Goal: Information Seeking & Learning: Learn about a topic

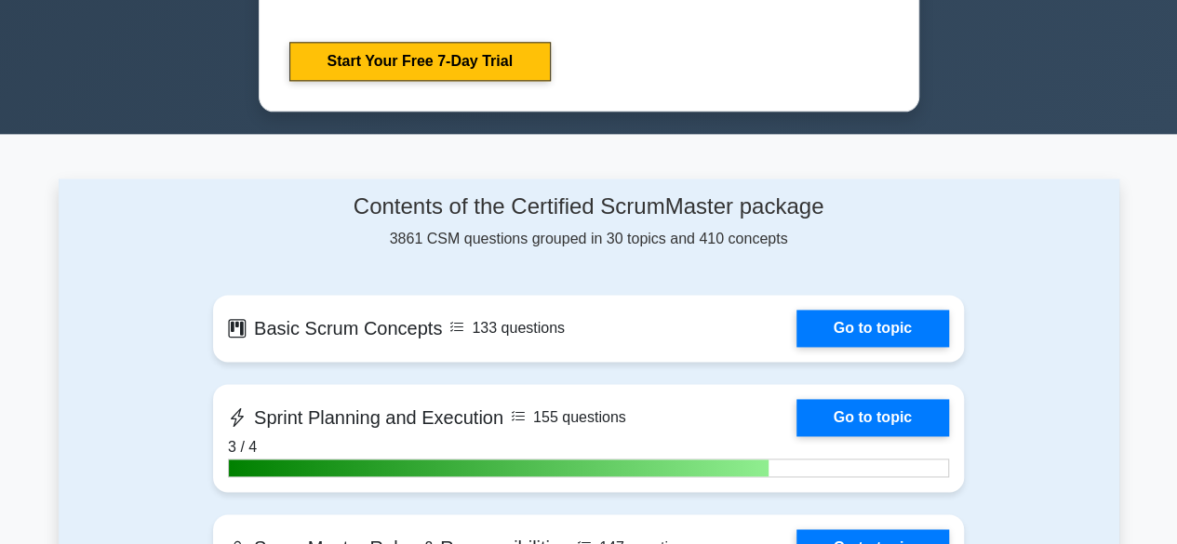
scroll to position [1303, 0]
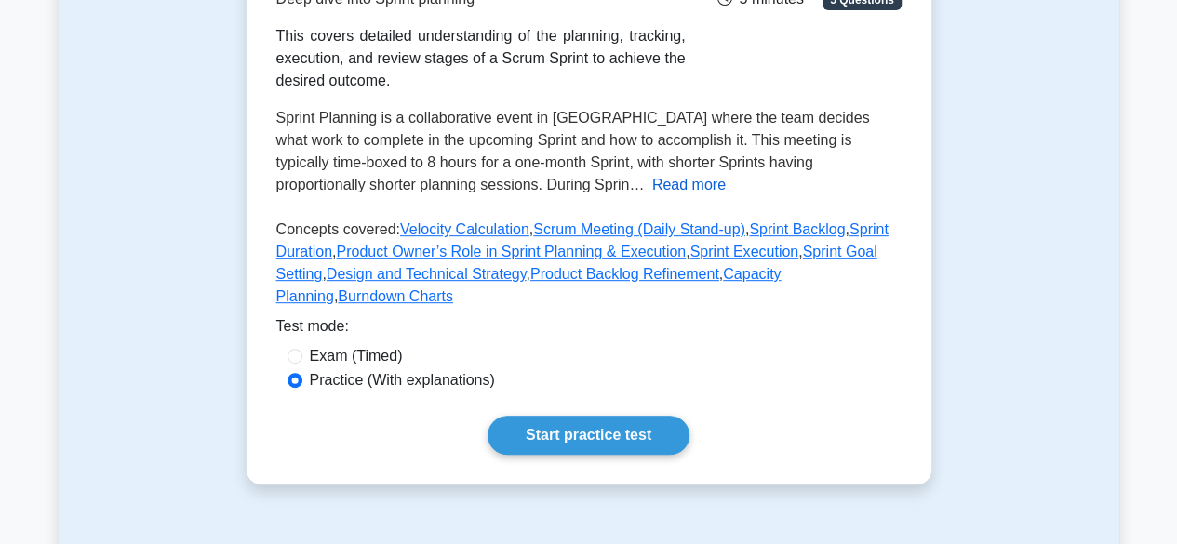
click at [652, 182] on button "Read more" at bounding box center [689, 185] width 74 height 22
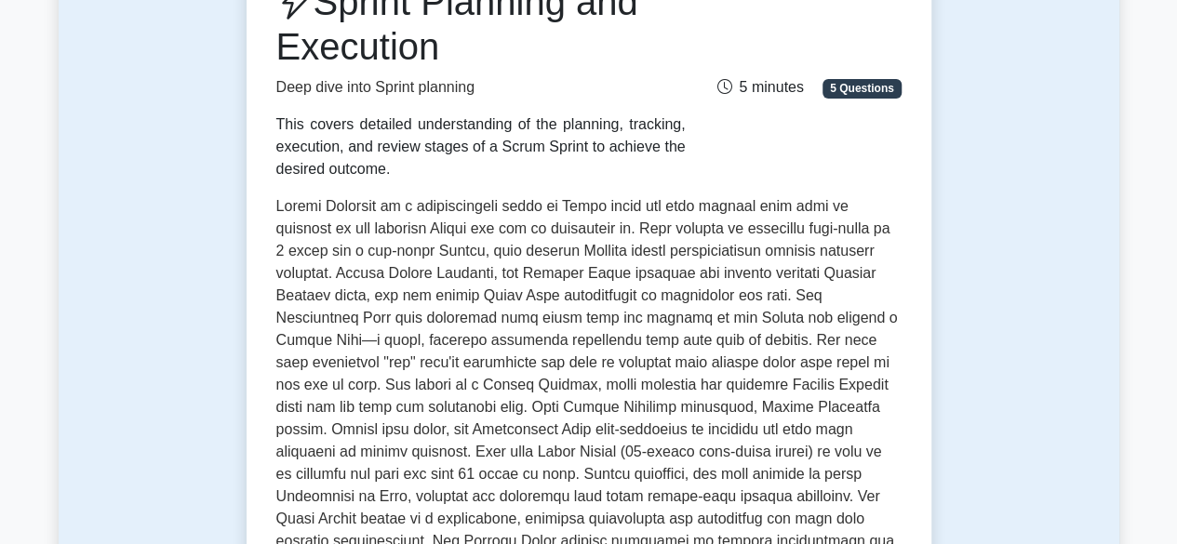
scroll to position [186, 0]
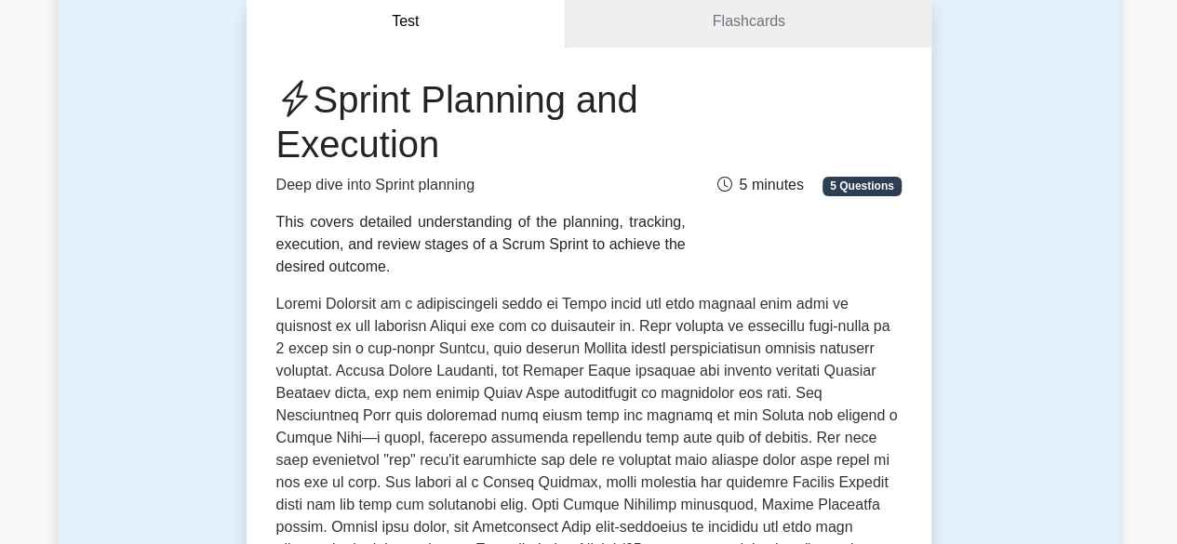
drag, startPoint x: 329, startPoint y: 98, endPoint x: 445, endPoint y: 148, distance: 125.9
click at [445, 148] on h1 "Sprint Planning and Execution" at bounding box center [480, 121] width 409 height 89
copy h1 "Sprint Planning and Execution"
click at [413, 145] on h1 "Sprint Planning and Execution" at bounding box center [480, 121] width 409 height 89
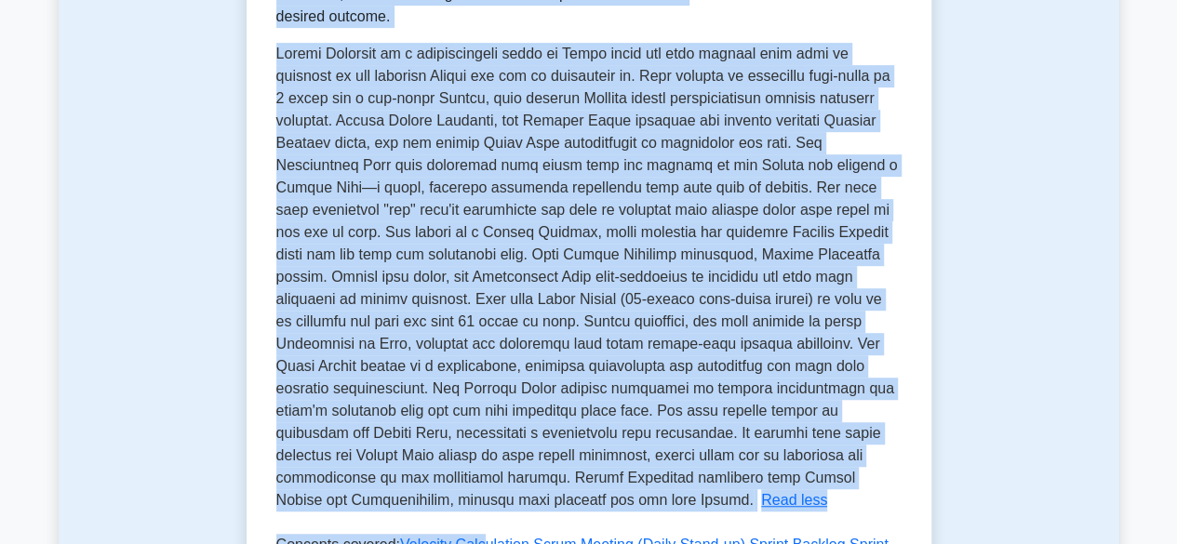
scroll to position [460, 0]
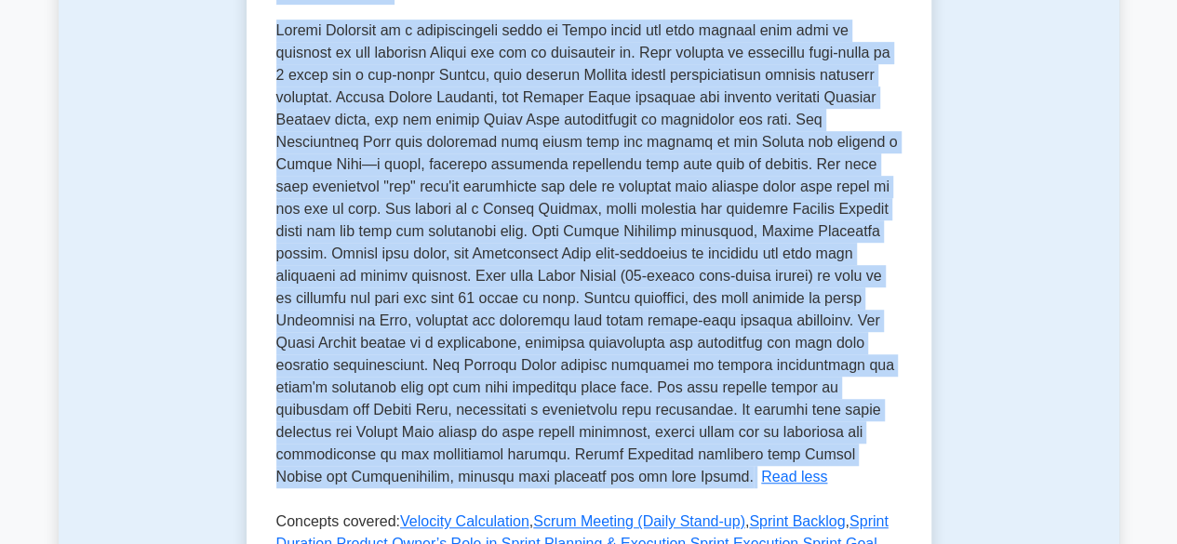
drag, startPoint x: 322, startPoint y: 91, endPoint x: 545, endPoint y: 475, distance: 444.5
click at [545, 475] on div "Sprint Planning and Execution Deep dive into Sprint planning This covers detail…" at bounding box center [588, 206] width 625 height 804
copy div "Sprint Planning and Execution Deep dive into Sprint planning This covers detail…"
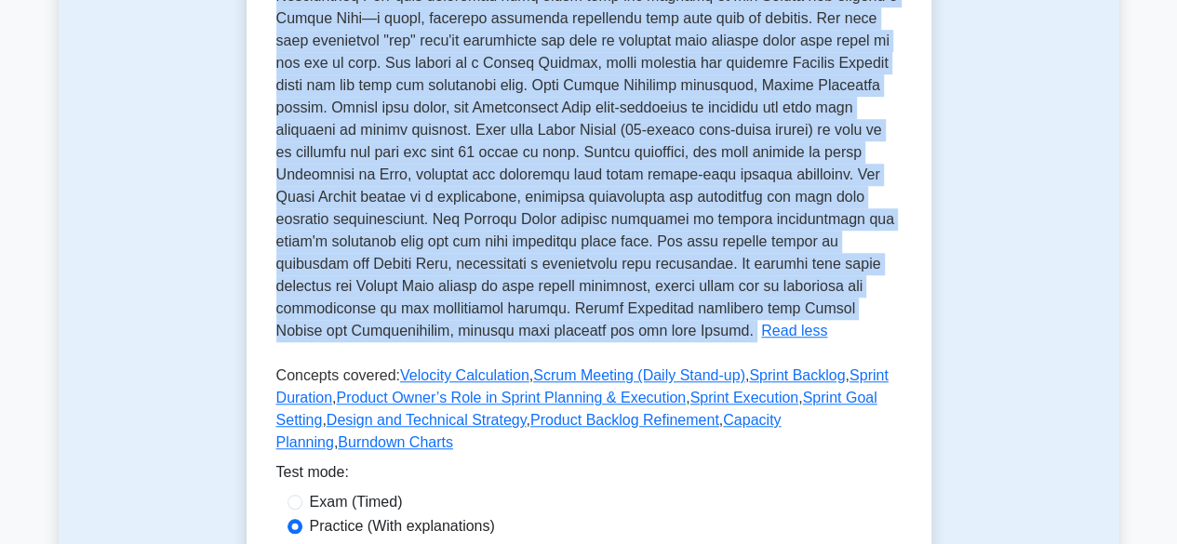
scroll to position [739, 0]
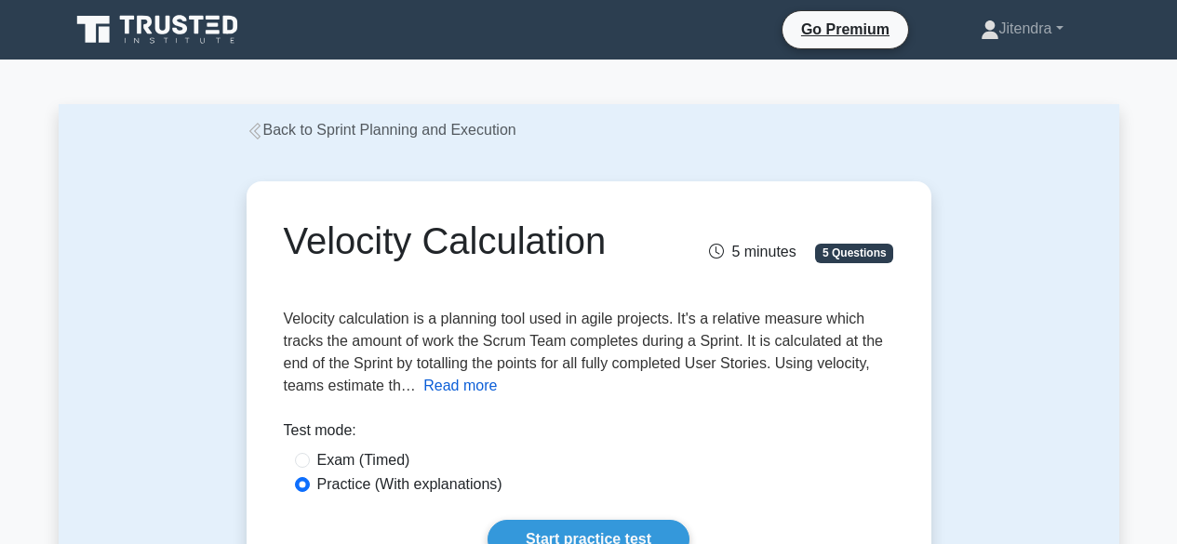
click at [460, 395] on button "Read more" at bounding box center [460, 386] width 74 height 22
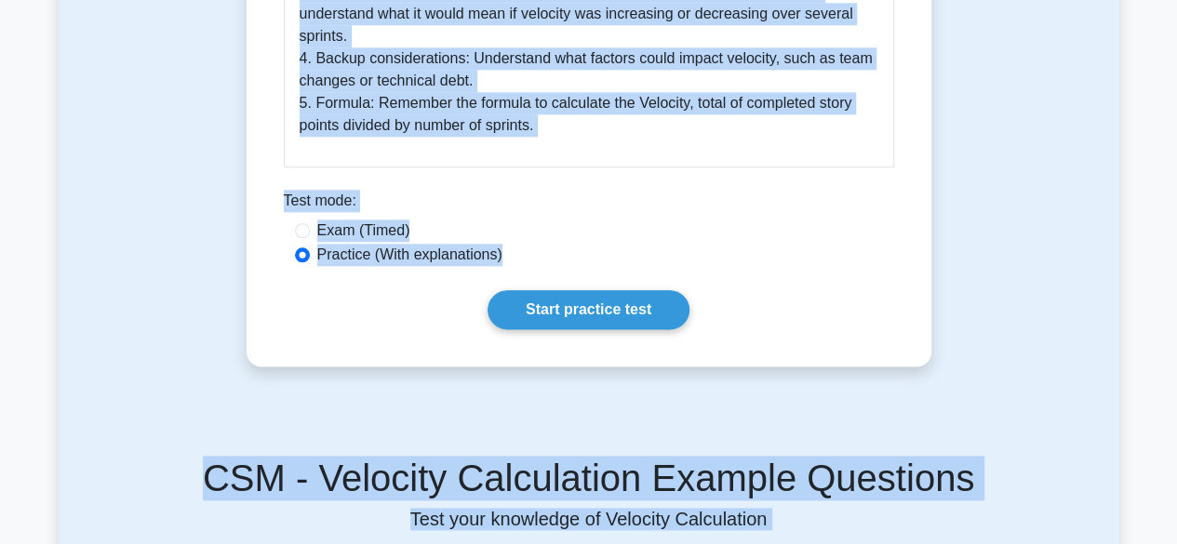
scroll to position [1039, 0]
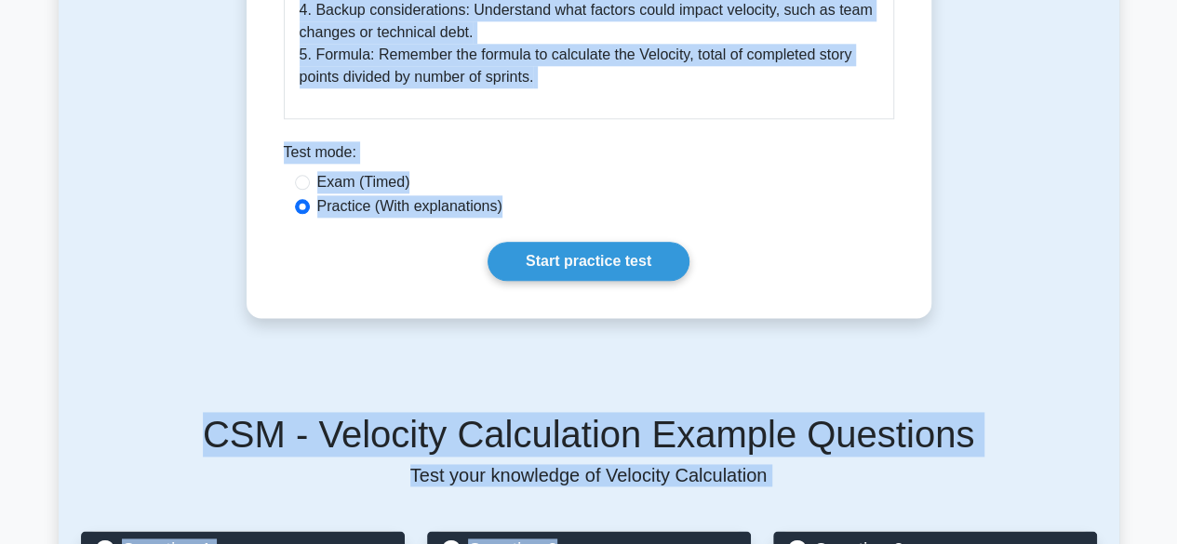
drag, startPoint x: 283, startPoint y: 35, endPoint x: 577, endPoint y: 74, distance: 296.5
copy div "Velocity calculation is a planning tool used in agile projects. It's a relative…"
